Goal: Find specific page/section: Find specific page/section

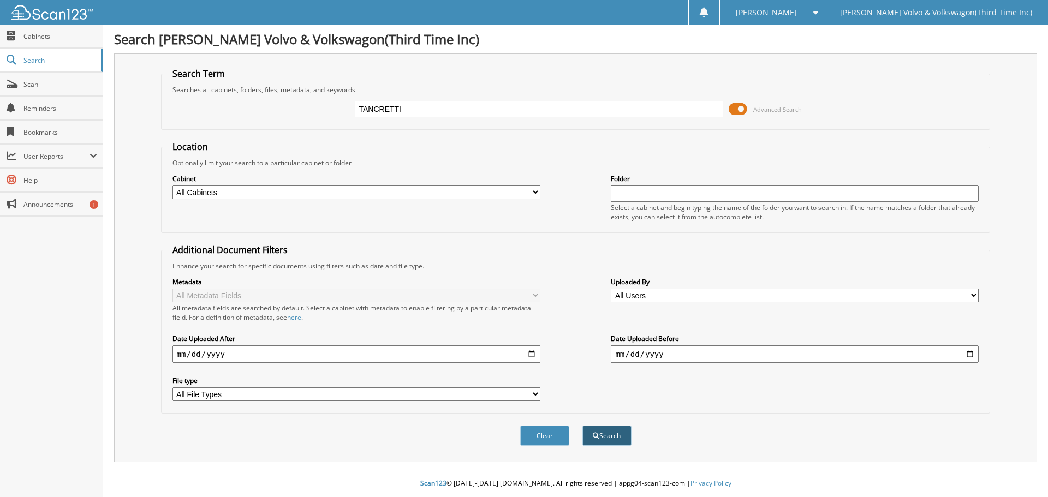
type input "TANCRETTI"
click at [606, 438] on button "Search" at bounding box center [606, 436] width 49 height 20
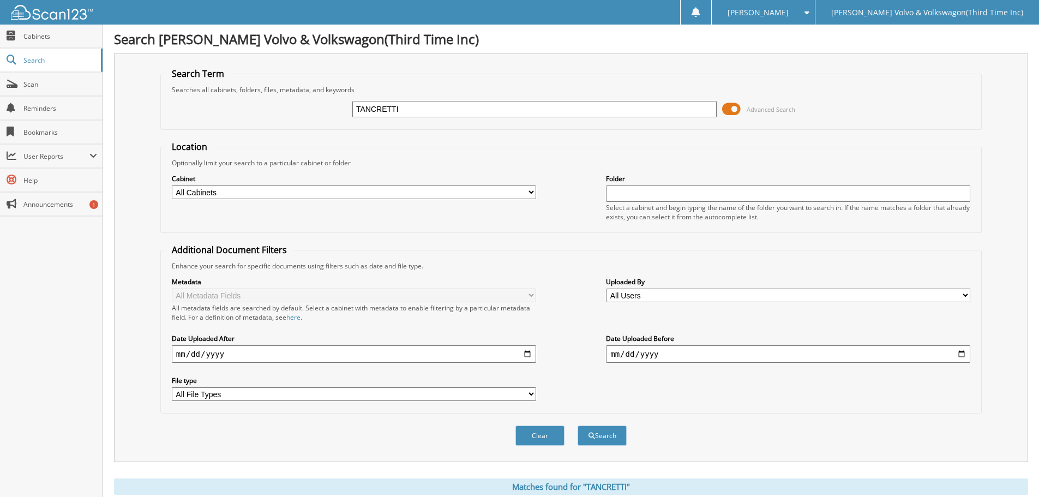
drag, startPoint x: 412, startPoint y: 111, endPoint x: 228, endPoint y: 97, distance: 184.4
click at [228, 97] on div "TANCRETTI Advanced Search" at bounding box center [571, 108] width 810 height 29
click at [31, 38] on span "Cabinets" at bounding box center [60, 36] width 74 height 9
